Goal: Information Seeking & Learning: Learn about a topic

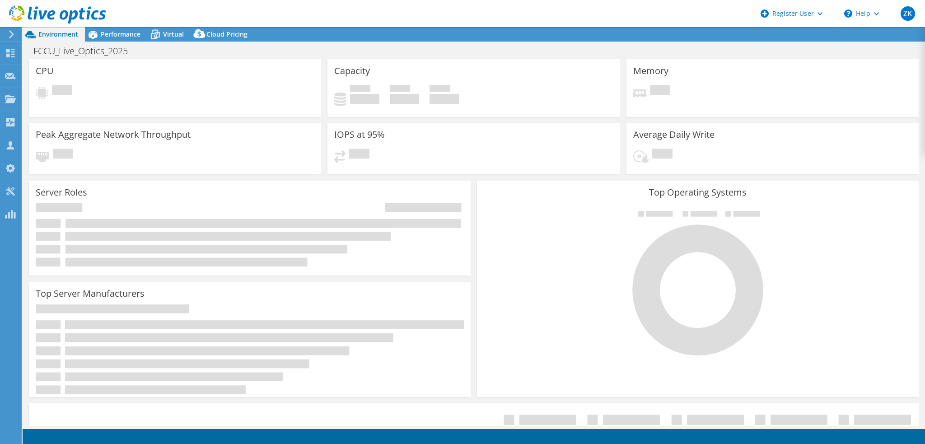
select select "USD"
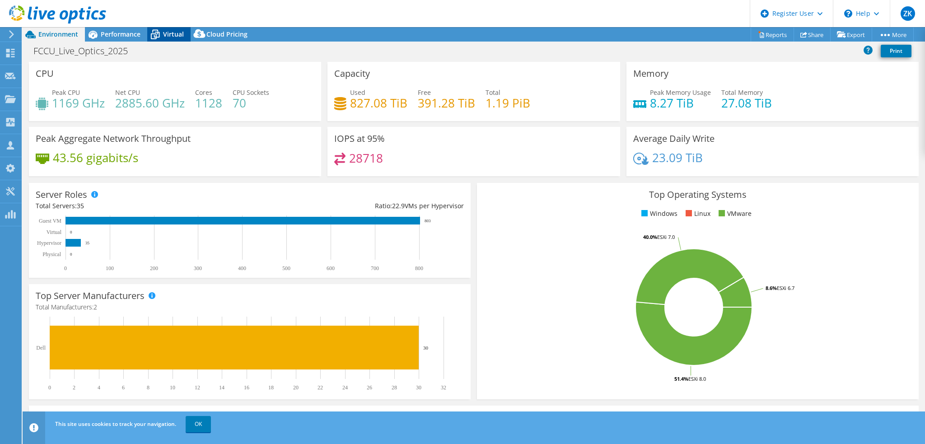
click at [176, 28] on div "Virtual" at bounding box center [168, 34] width 43 height 14
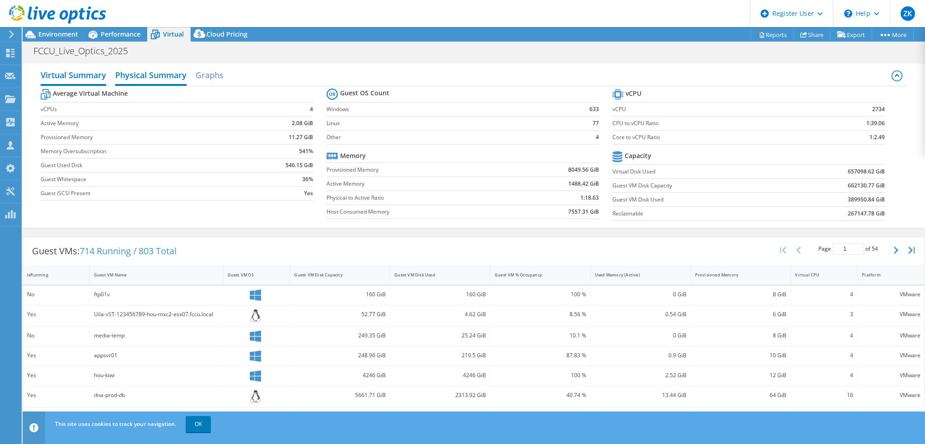
click at [145, 73] on h2 "Physical Summary" at bounding box center [150, 76] width 71 height 20
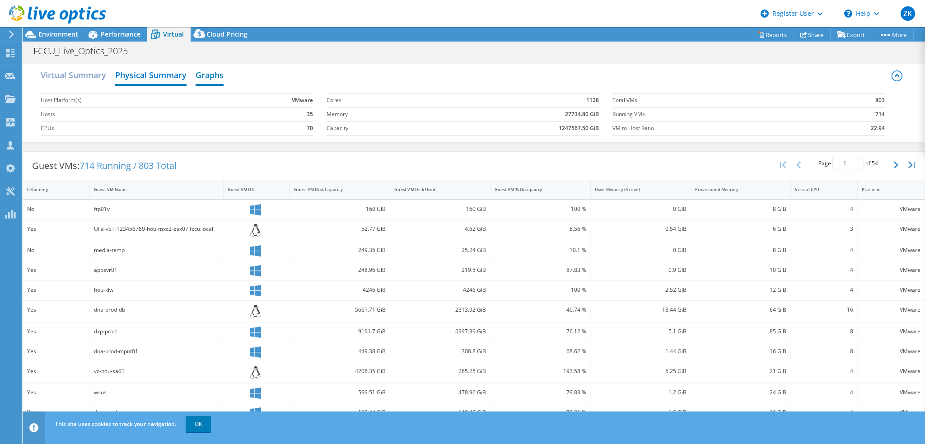
click at [209, 75] on h2 "Graphs" at bounding box center [210, 76] width 28 height 20
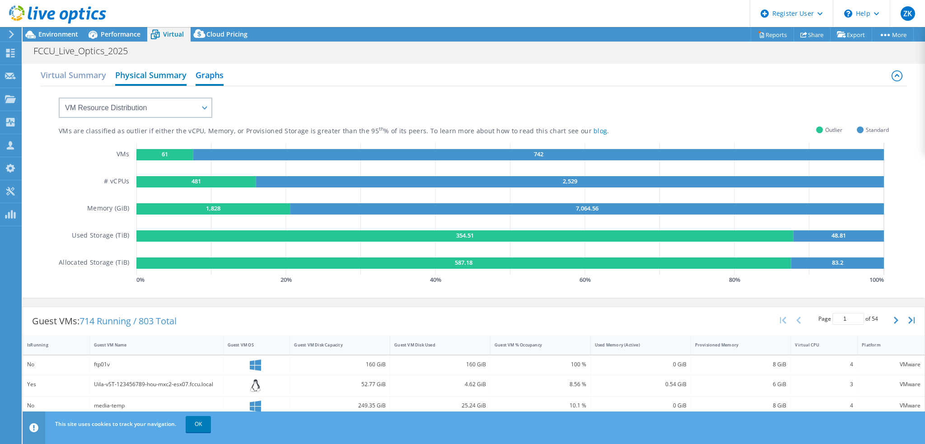
click at [169, 73] on h2 "Physical Summary" at bounding box center [150, 76] width 71 height 20
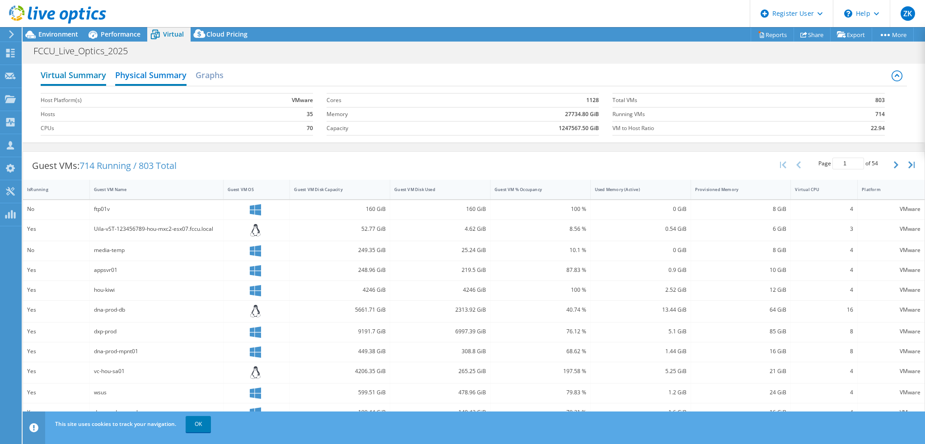
click at [98, 66] on h2 "Virtual Summary" at bounding box center [74, 76] width 66 height 20
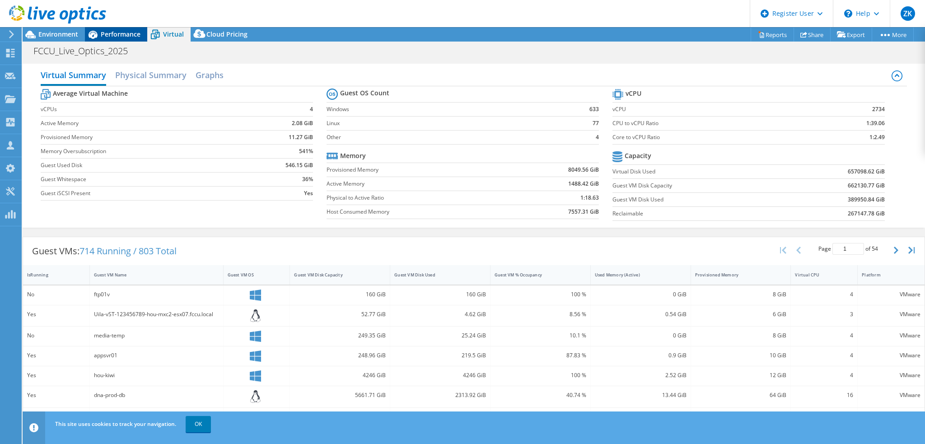
click at [101, 34] on span "Performance" at bounding box center [121, 34] width 40 height 9
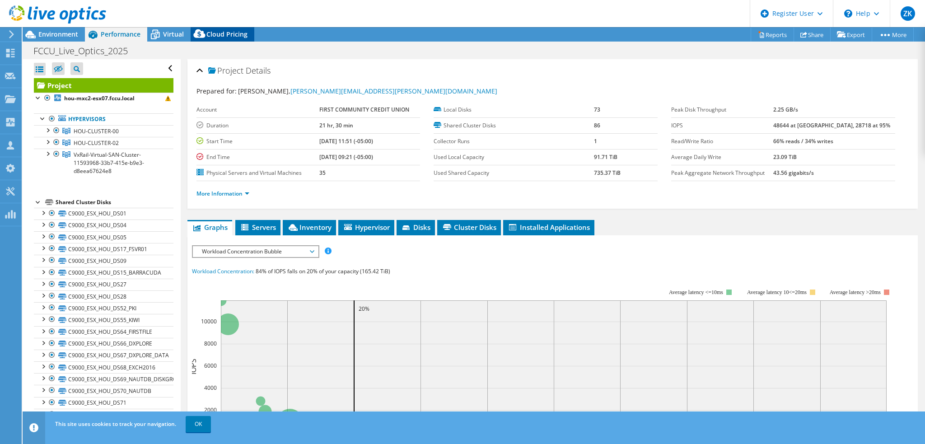
click at [222, 34] on span "Cloud Pricing" at bounding box center [226, 34] width 41 height 9
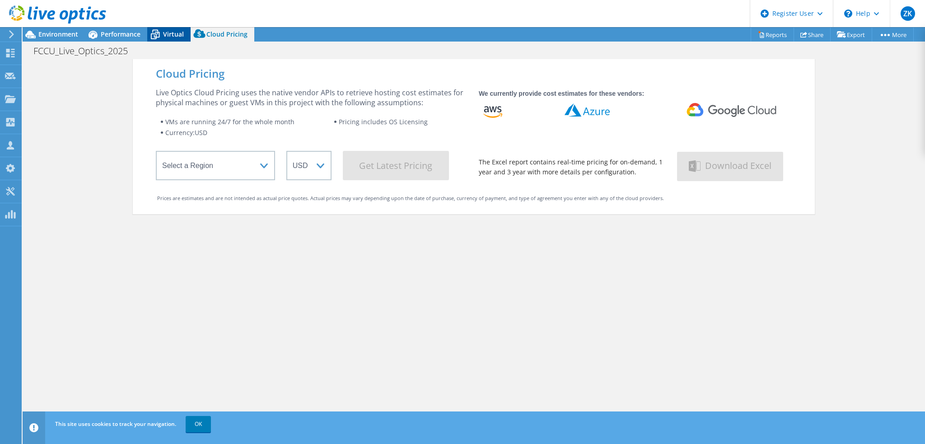
click at [161, 32] on icon at bounding box center [155, 35] width 16 height 16
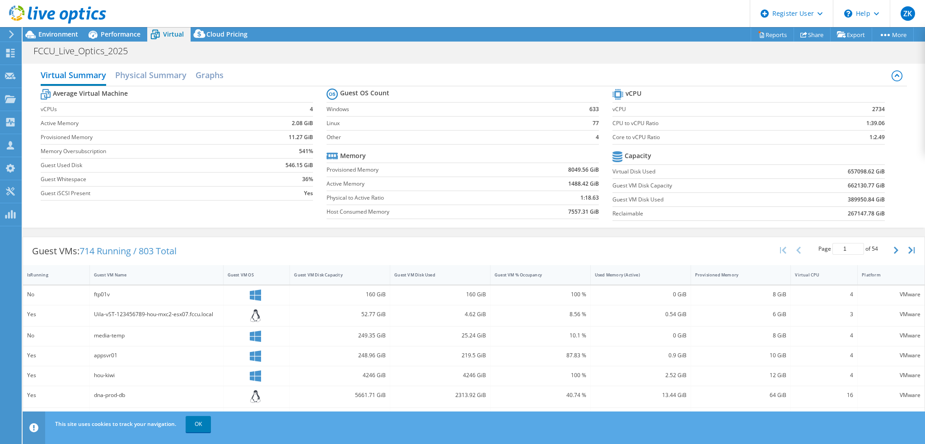
click at [501, 61] on div "Virtual Summary Physical Summary Graphs Average Virtual Machine vCPUs 4 Active …" at bounding box center [474, 145] width 903 height 173
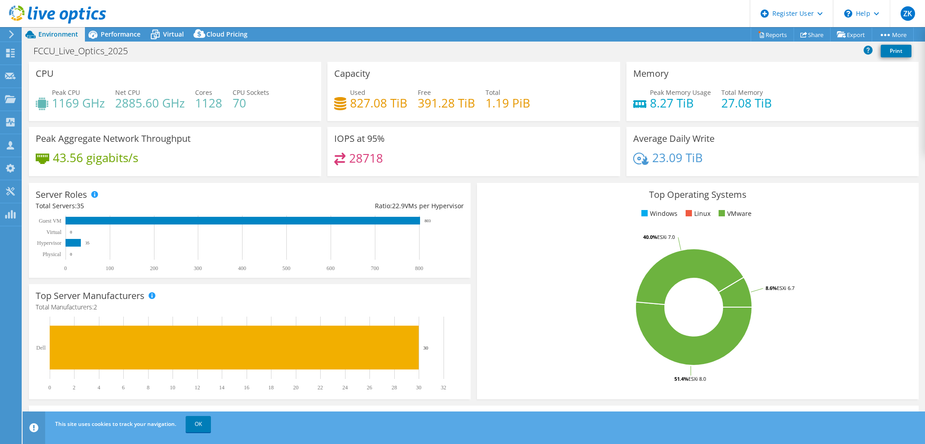
select select "USD"
